Goal: Information Seeking & Learning: Learn about a topic

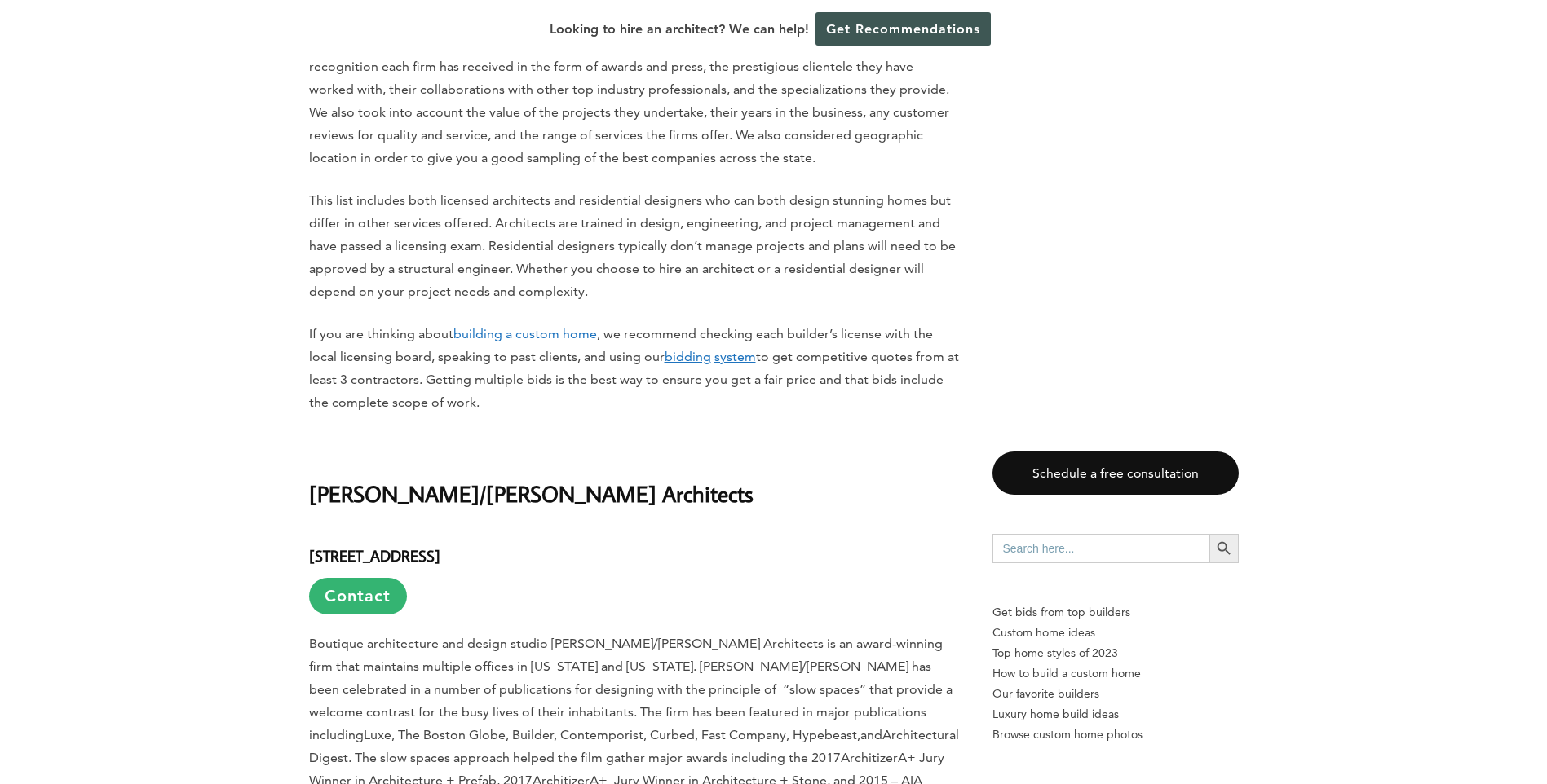
scroll to position [1255, 0]
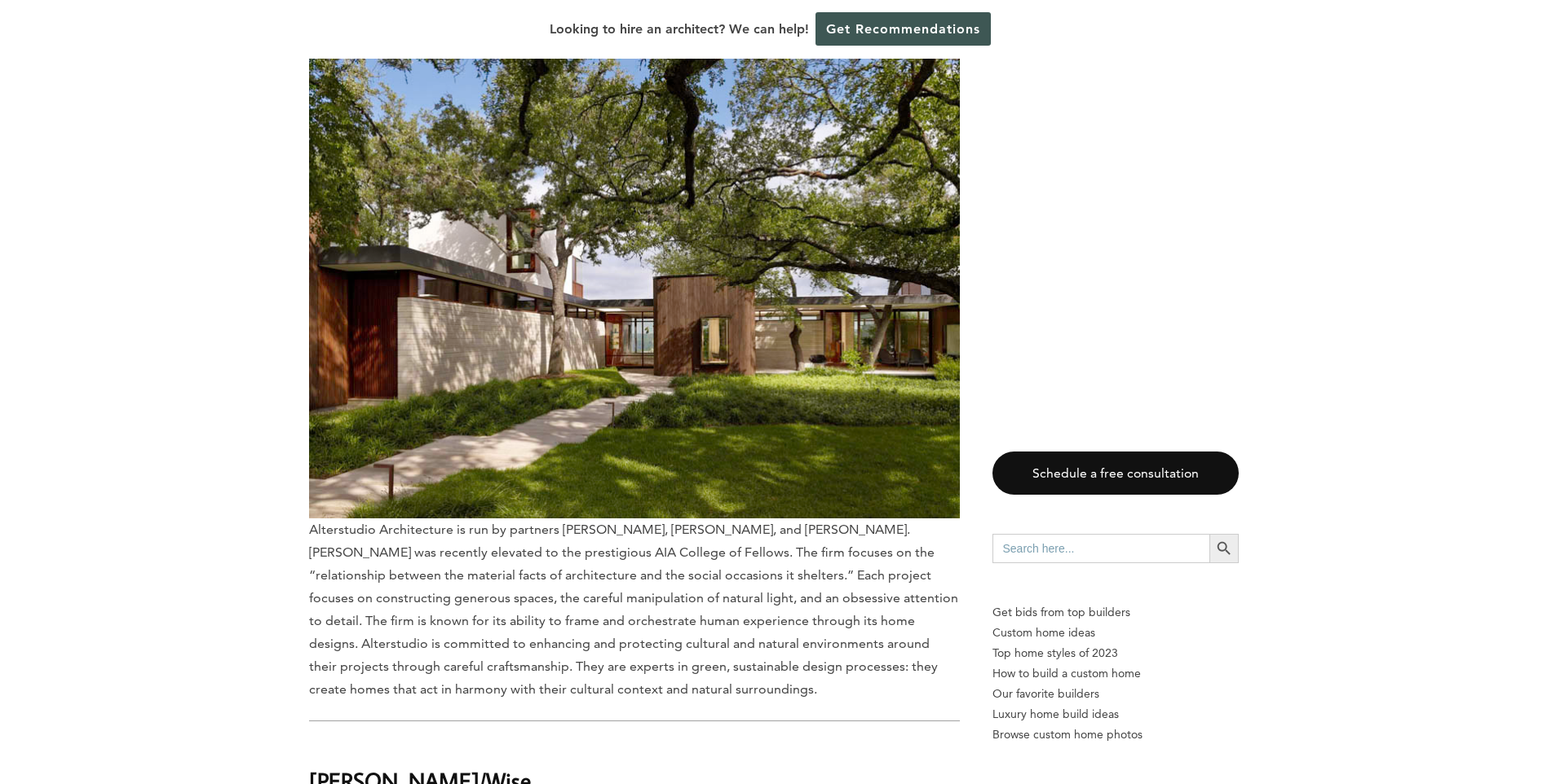
drag, startPoint x: 1315, startPoint y: 293, endPoint x: 1312, endPoint y: 313, distance: 20.2
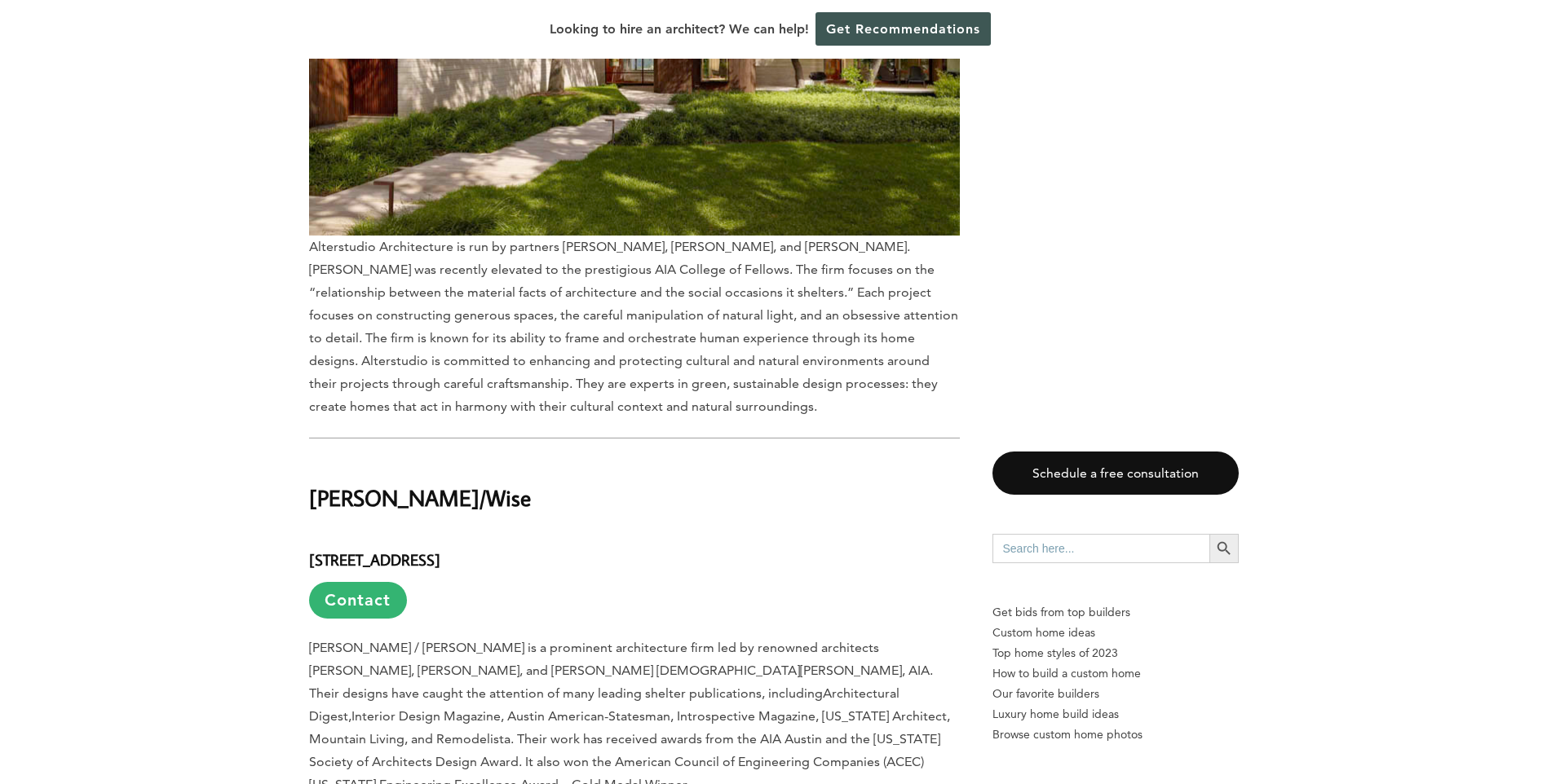
drag, startPoint x: 1298, startPoint y: 279, endPoint x: 1307, endPoint y: 216, distance: 63.6
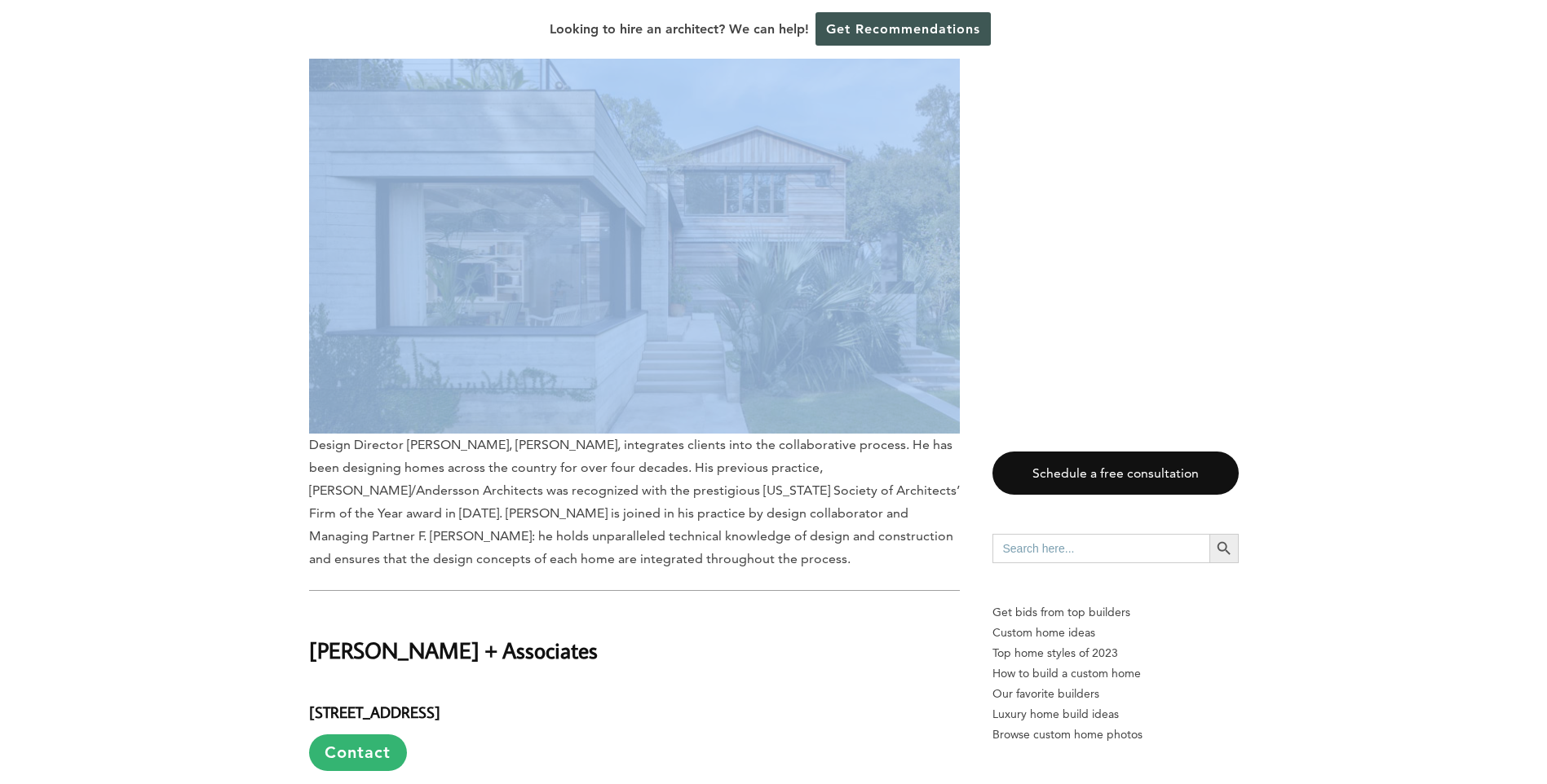
drag, startPoint x: 171, startPoint y: 345, endPoint x: 768, endPoint y: 98, distance: 646.1
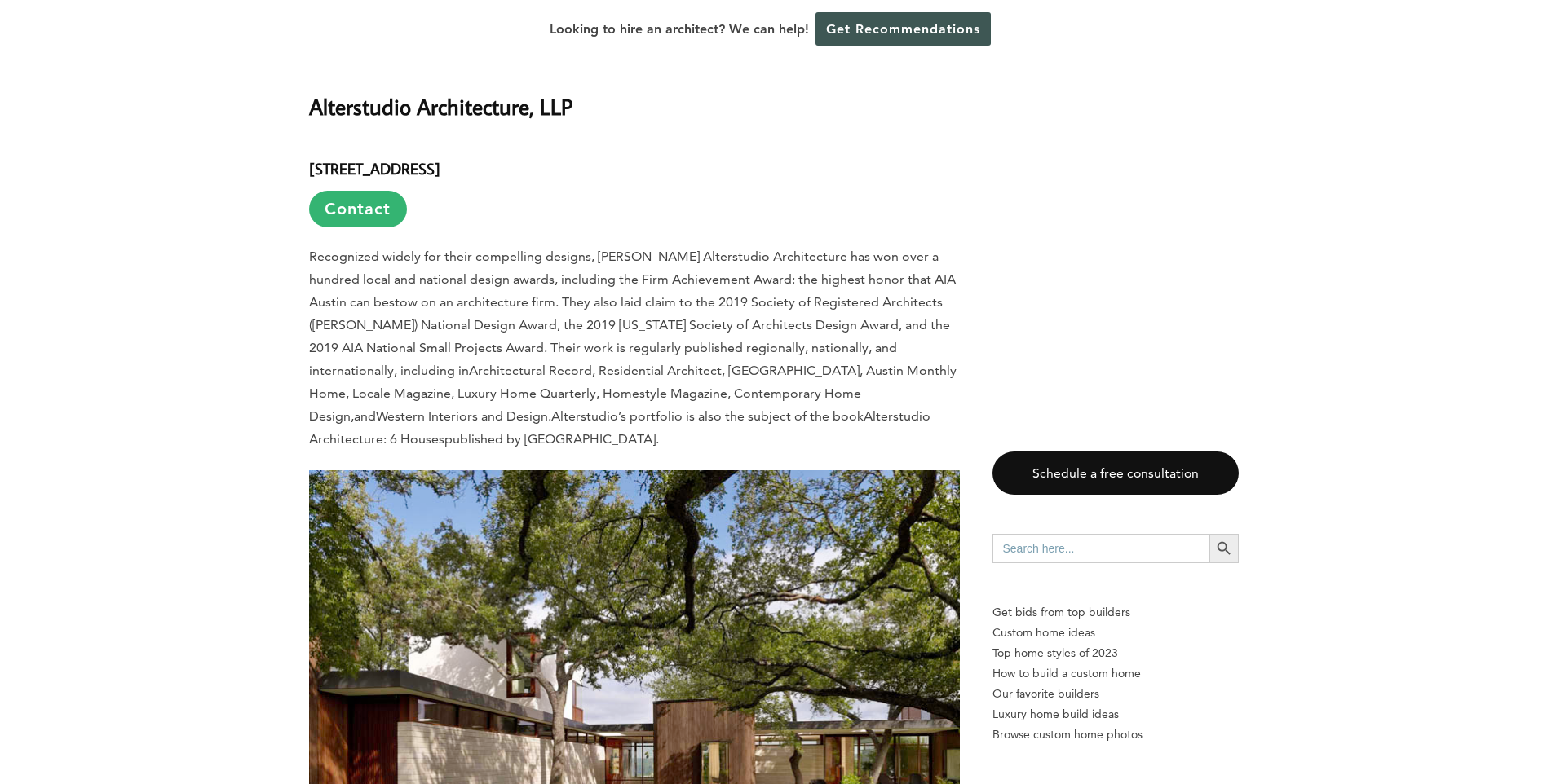
scroll to position [0, 0]
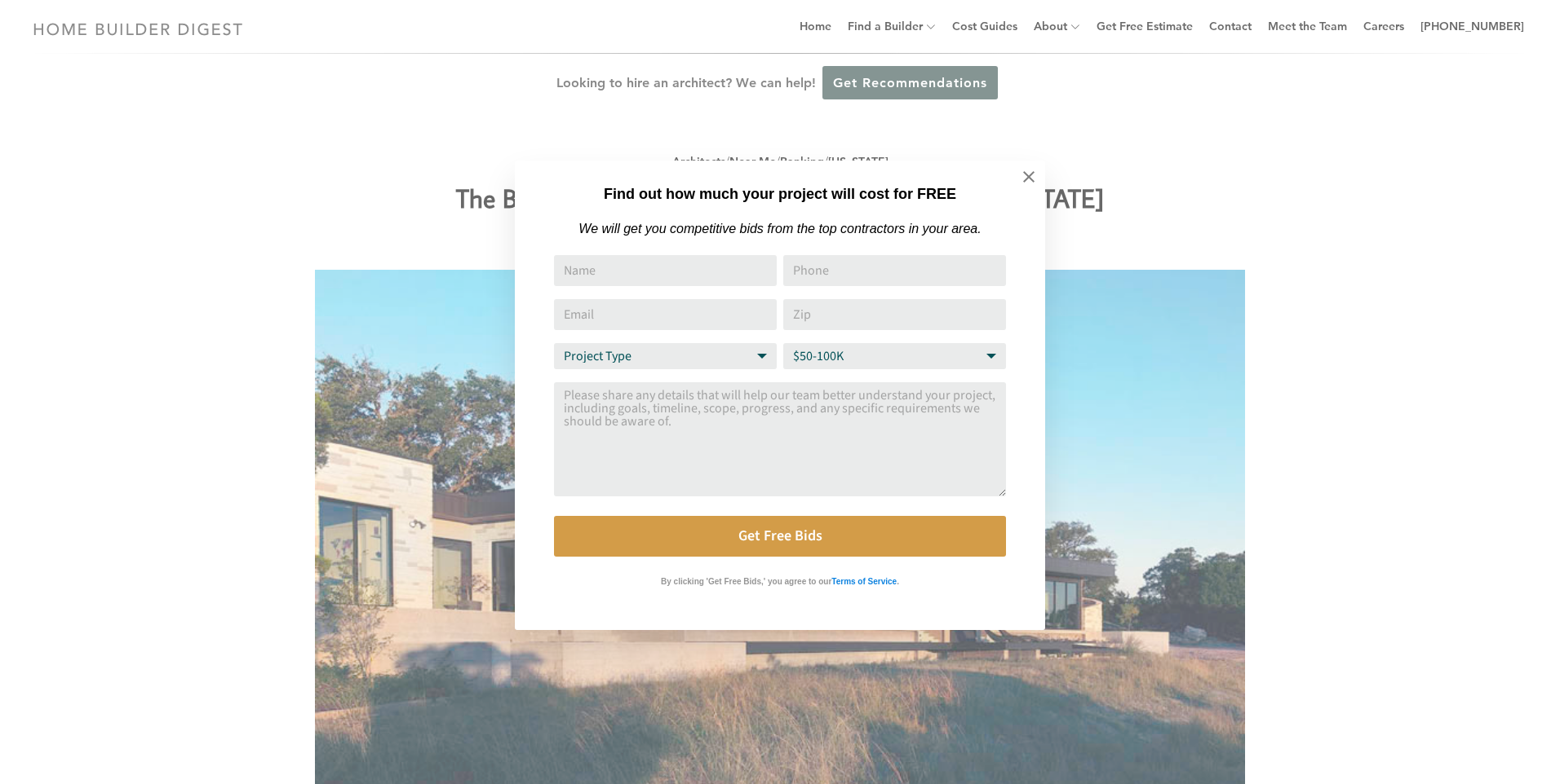
click at [1547, 771] on div "Find out how much your project will cost for FREE We will get you competitive b…" at bounding box center [780, 392] width 1560 height 784
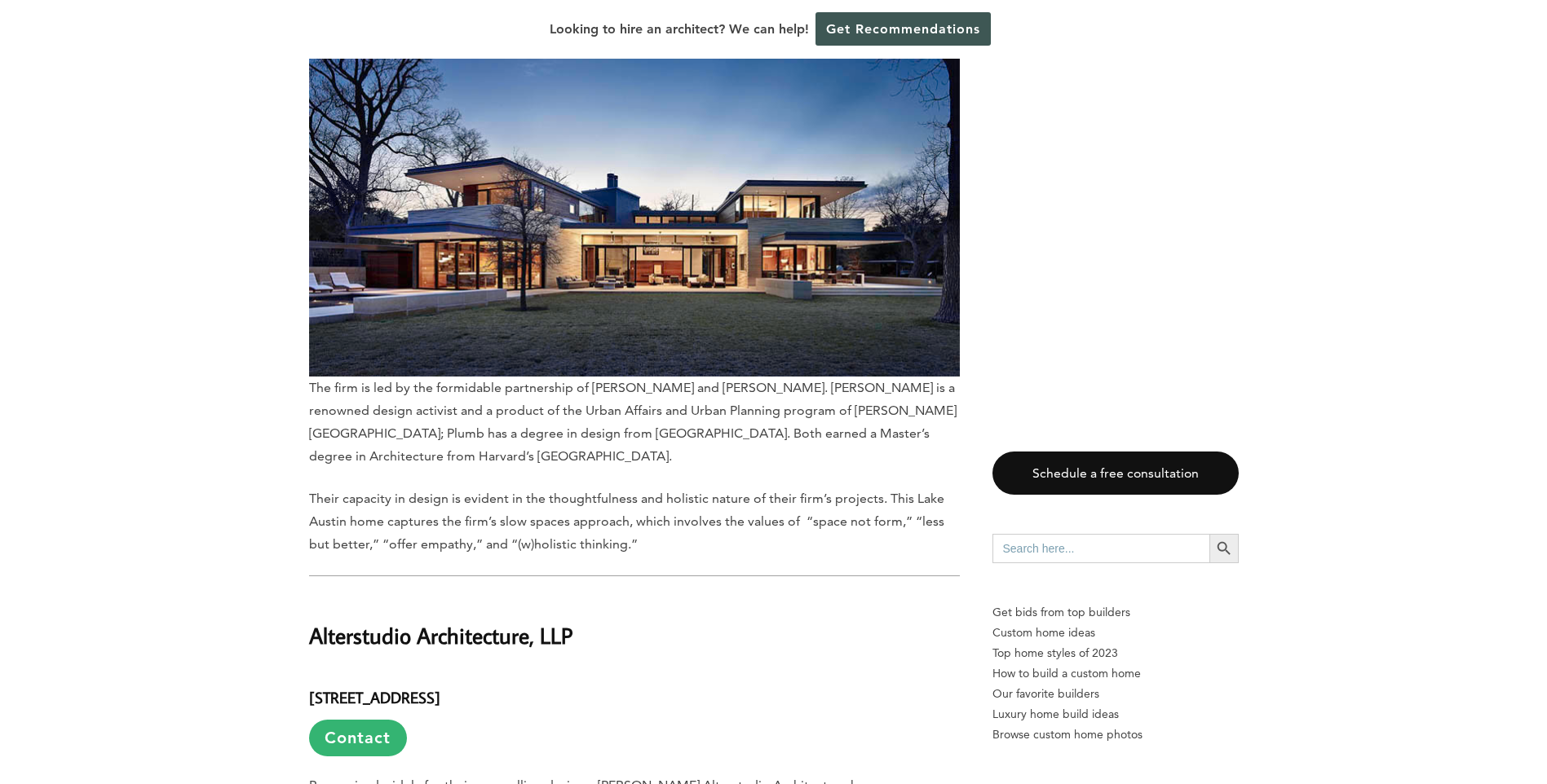
scroll to position [2048, 0]
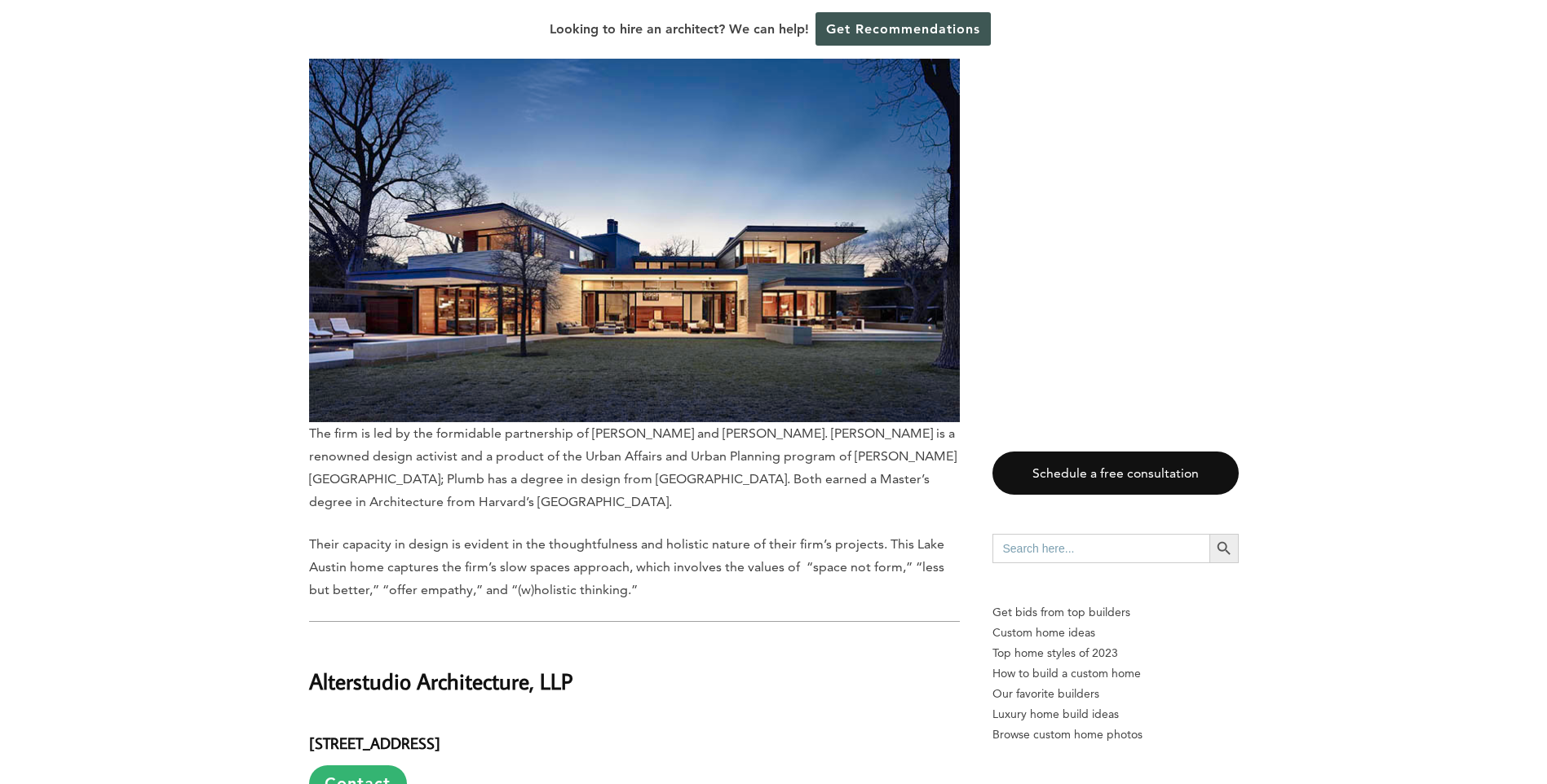
click at [628, 285] on img at bounding box center [634, 211] width 651 height 425
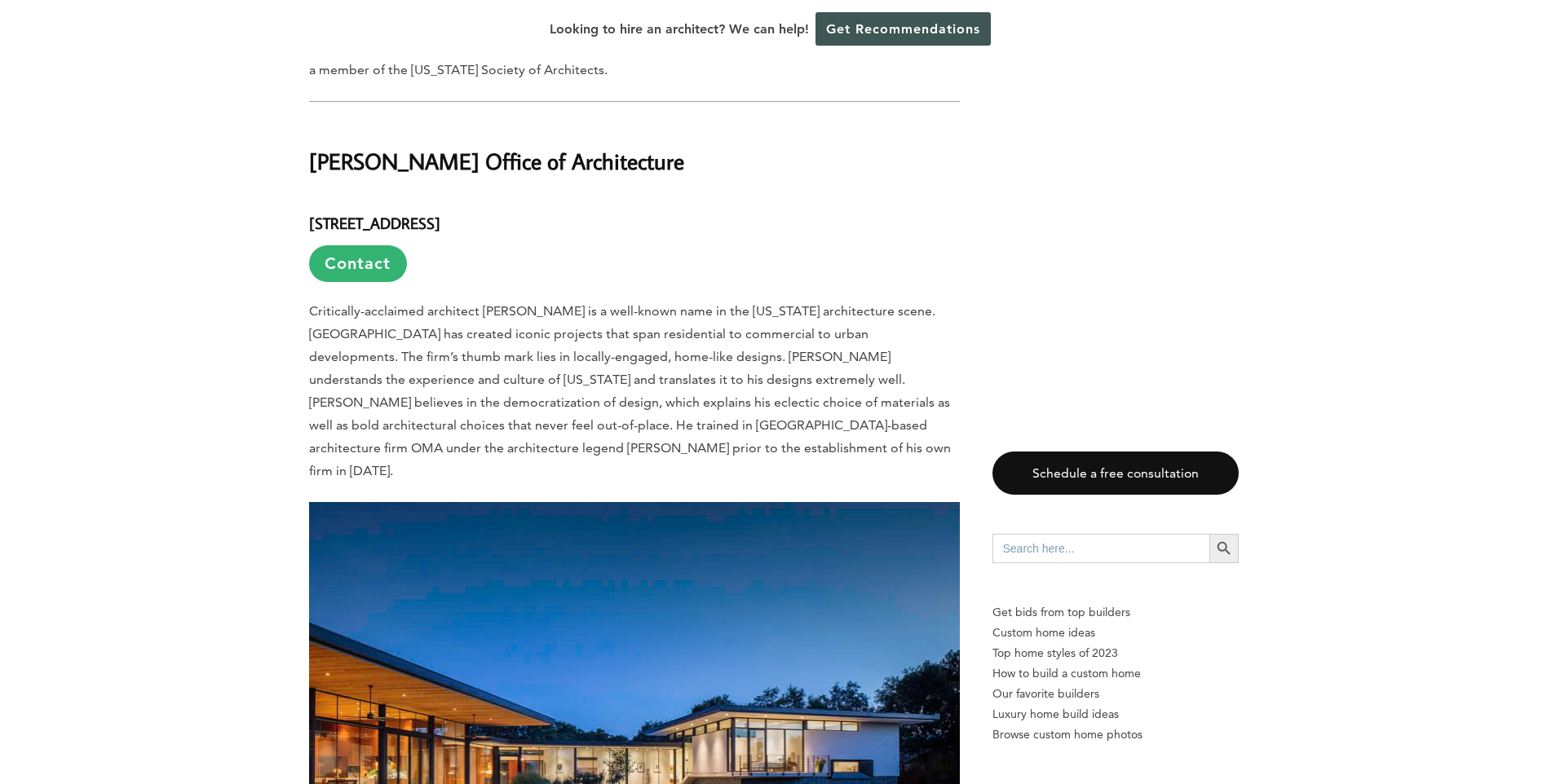
scroll to position [11004, 0]
